Goal: Task Accomplishment & Management: Complete application form

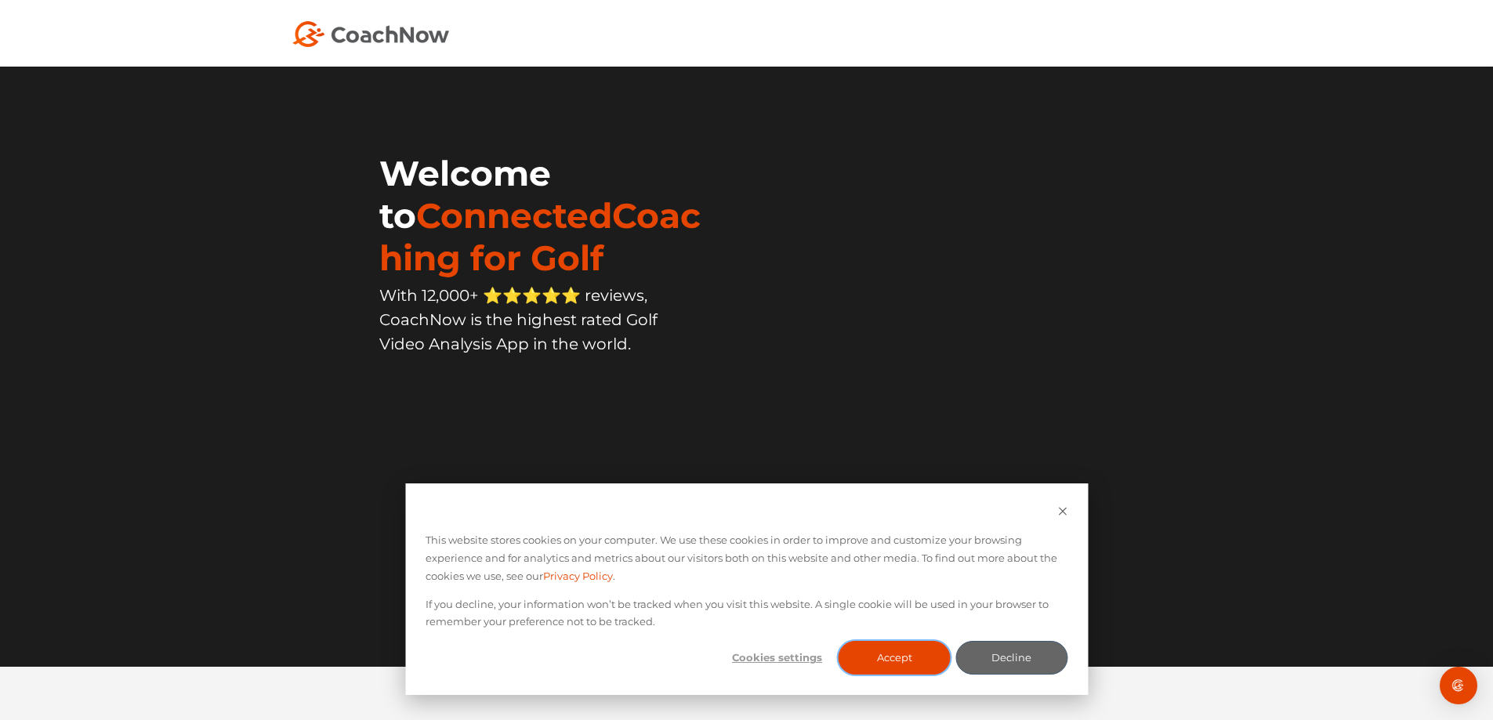
click at [884, 658] on button "Accept" at bounding box center [895, 658] width 112 height 34
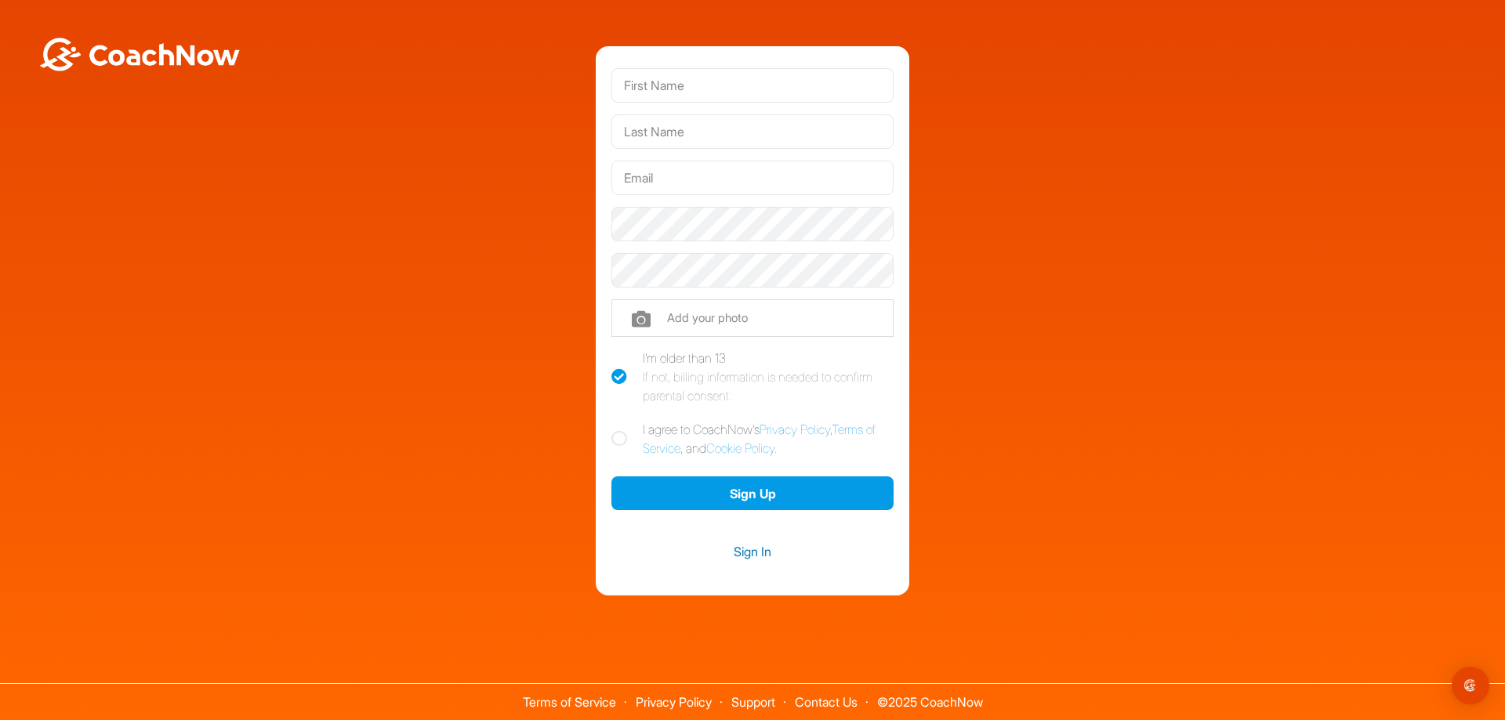
click at [764, 554] on link "Sign In" at bounding box center [752, 552] width 282 height 20
